Goal: Task Accomplishment & Management: Manage account settings

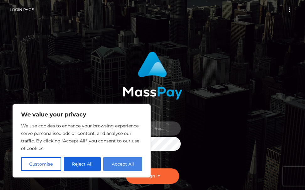
type input "[PERSON_NAME].cope2"
click at [126, 165] on button "Accept All" at bounding box center [122, 164] width 39 height 14
checkbox input "true"
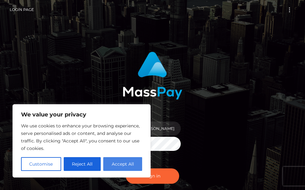
checkbox input "true"
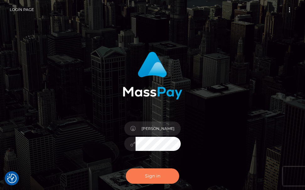
click at [146, 175] on button "Sign in" at bounding box center [152, 176] width 53 height 15
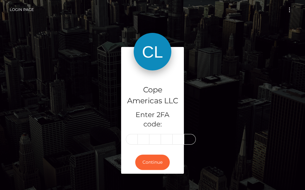
type input "0"
type input "9"
type input "1"
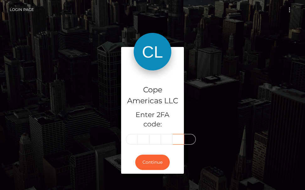
scroll to position [0, 0]
type input "8"
type input "7"
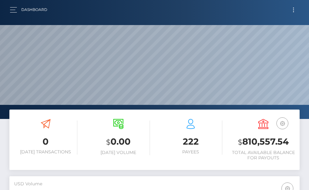
scroll to position [111, 140]
click at [15, 11] on button "button" at bounding box center [16, 10] width 12 height 8
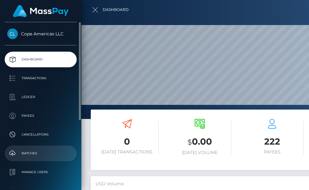
click at [28, 153] on p "Batches" at bounding box center [40, 153] width 67 height 9
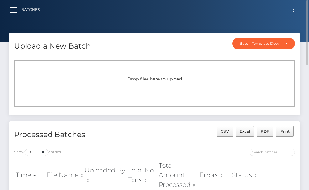
click at [293, 9] on button "Toggle navigation" at bounding box center [294, 10] width 12 height 8
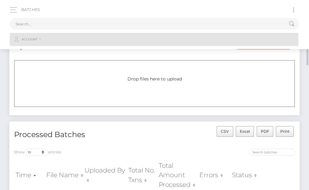
click at [45, 41] on link "Account" at bounding box center [154, 39] width 289 height 13
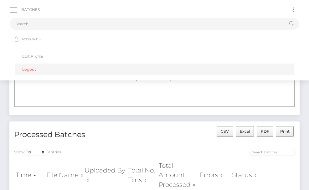
click at [34, 68] on link "Logout" at bounding box center [155, 70] width 280 height 12
